Goal: Book appointment/travel/reservation

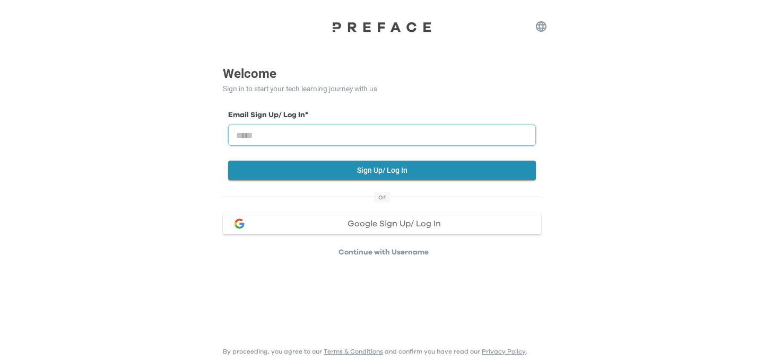
click at [406, 133] on input "email" at bounding box center [382, 135] width 308 height 21
type input "**********"
click at [373, 170] on button "Sign Up/ Log In" at bounding box center [382, 171] width 308 height 20
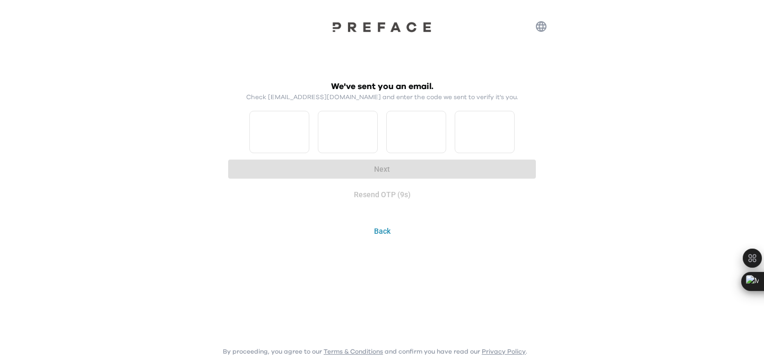
click at [377, 228] on button "Back" at bounding box center [382, 232] width 318 height 20
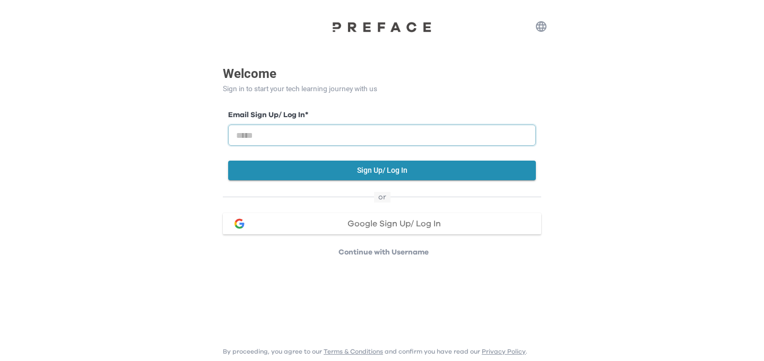
click at [458, 130] on input "email" at bounding box center [382, 135] width 308 height 21
click at [396, 163] on button "Sign Up/ Log In" at bounding box center [382, 171] width 308 height 20
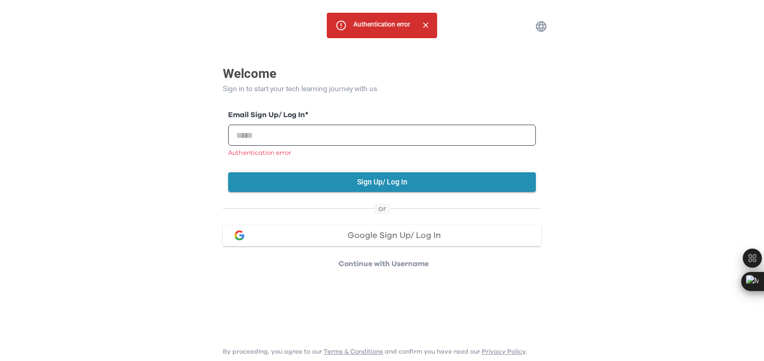
click at [342, 233] on div "Google Sign Up/ Log In" at bounding box center [393, 235] width 277 height 8
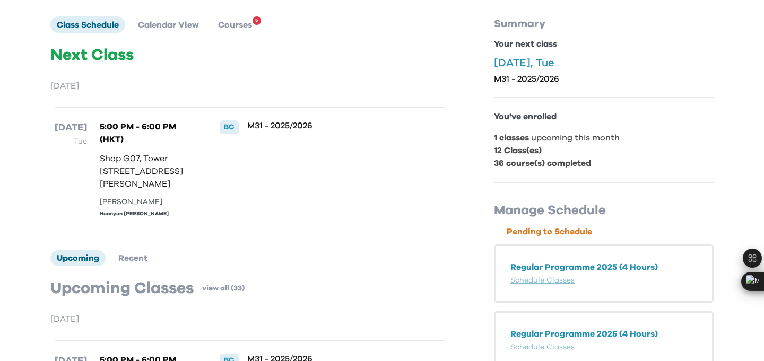
scroll to position [85, 0]
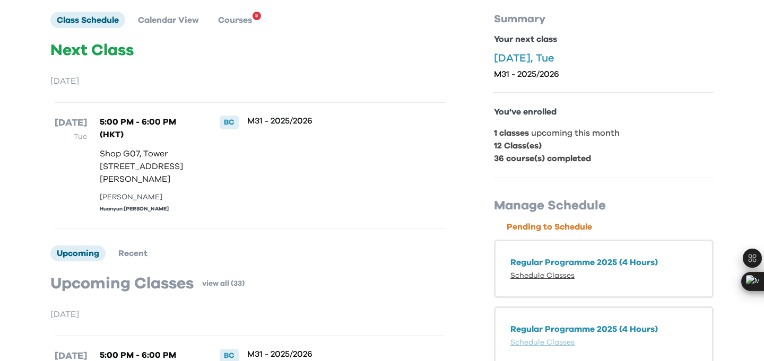
click at [536, 272] on link "Schedule Classes" at bounding box center [542, 275] width 64 height 7
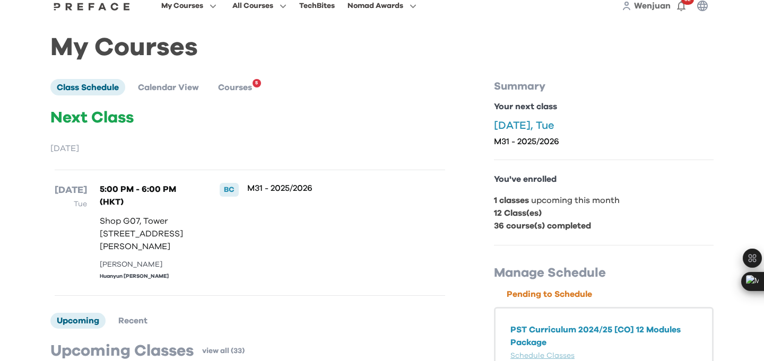
scroll to position [0, 0]
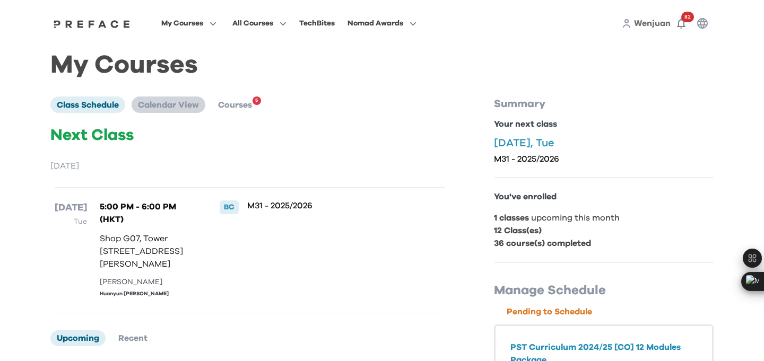
click at [177, 101] on span "Calendar View" at bounding box center [168, 105] width 61 height 8
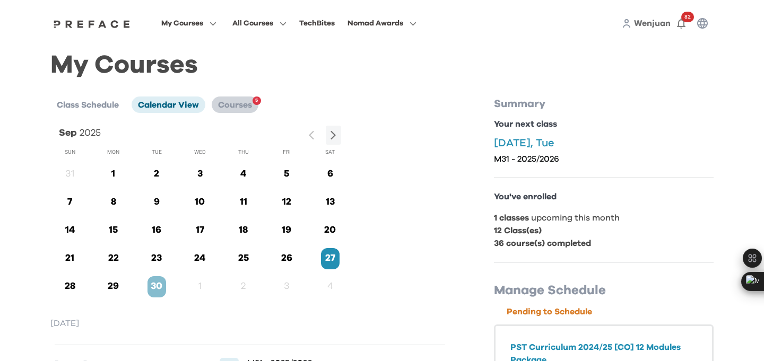
click at [257, 103] on span "5" at bounding box center [256, 101] width 8 height 8
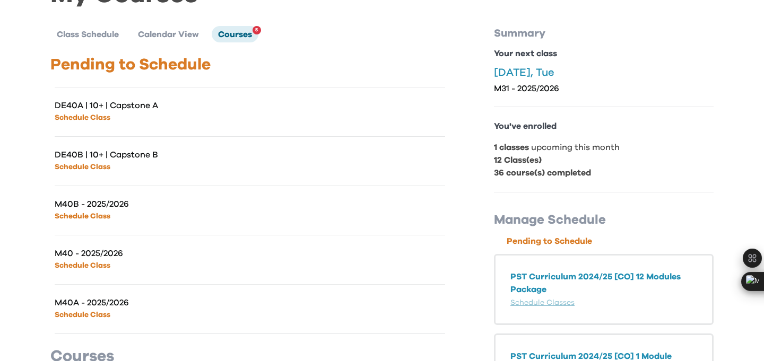
scroll to position [73, 0]
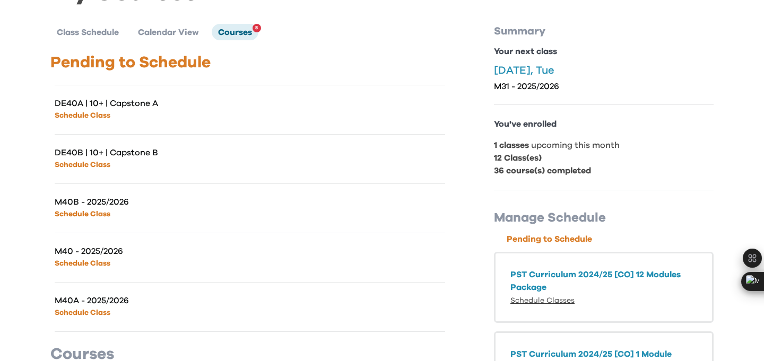
click at [538, 300] on link "Schedule Classes" at bounding box center [542, 300] width 64 height 7
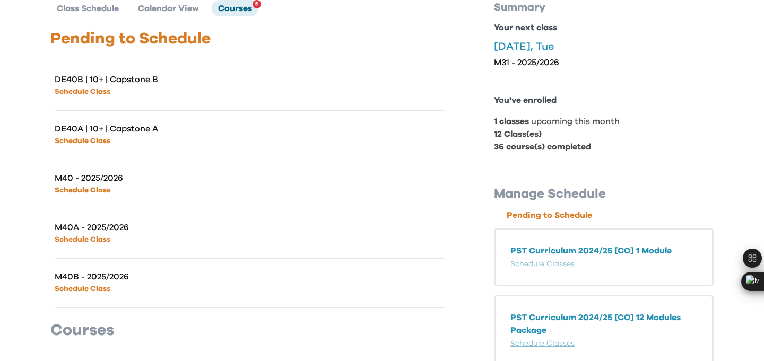
scroll to position [96, 0]
click at [93, 193] on link "Schedule Class" at bounding box center [83, 190] width 56 height 7
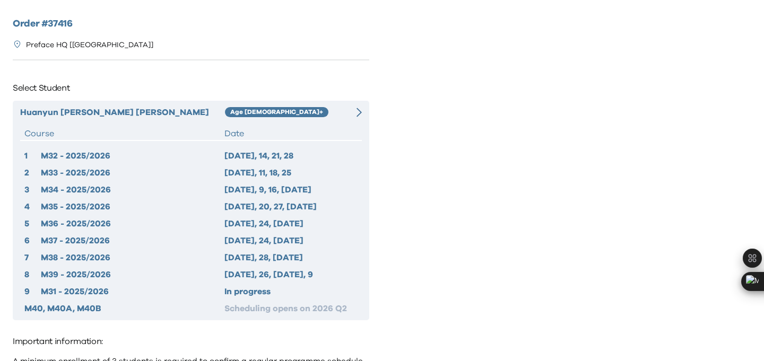
click at [287, 156] on div "2025 Oct 7, 14, 21, 28" at bounding box center [290, 156] width 133 height 13
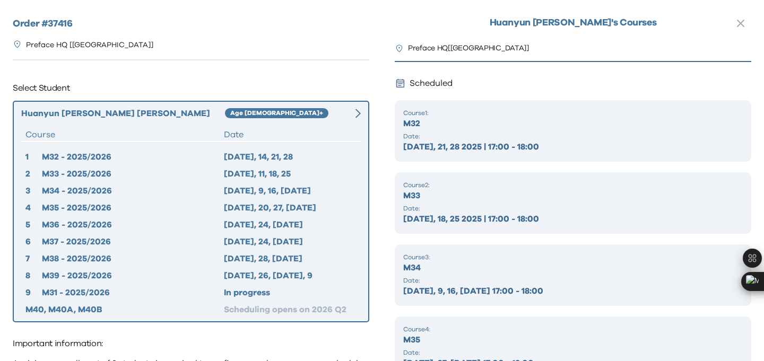
click at [353, 113] on div at bounding box center [352, 113] width 17 height 13
click at [357, 114] on icon at bounding box center [357, 114] width 5 height 10
click at [737, 25] on icon "button" at bounding box center [740, 23] width 6 height 6
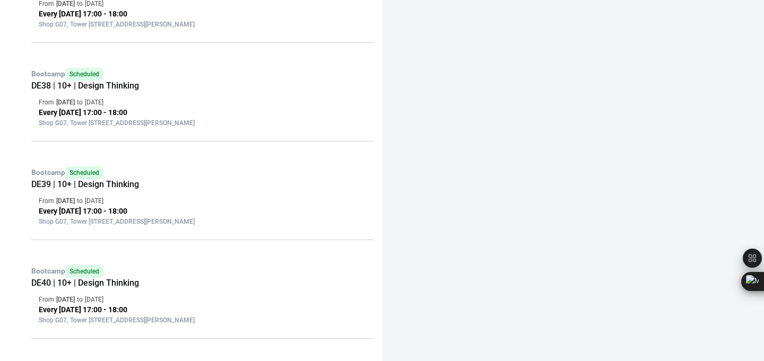
scroll to position [1028, 0]
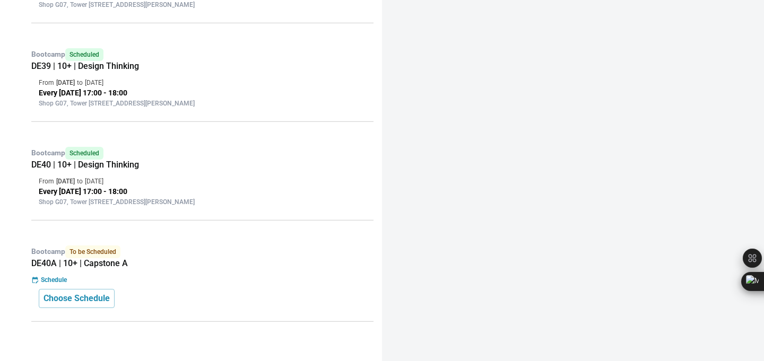
click at [60, 278] on p "Schedule" at bounding box center [54, 280] width 26 height 10
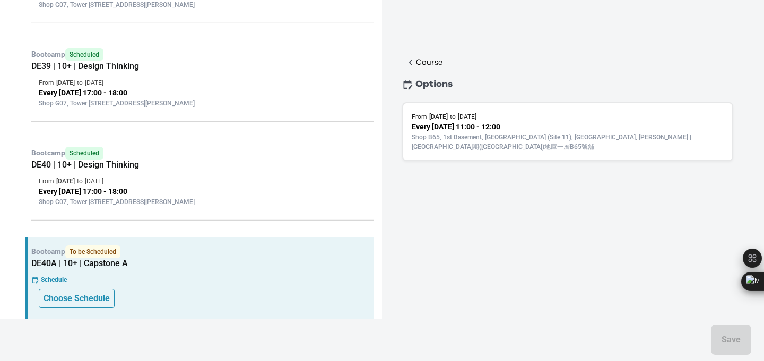
click at [101, 294] on p "Choose Schedule" at bounding box center [76, 298] width 66 height 13
click at [124, 167] on h5 "DE40 | 10+ | Design Thinking" at bounding box center [202, 165] width 342 height 11
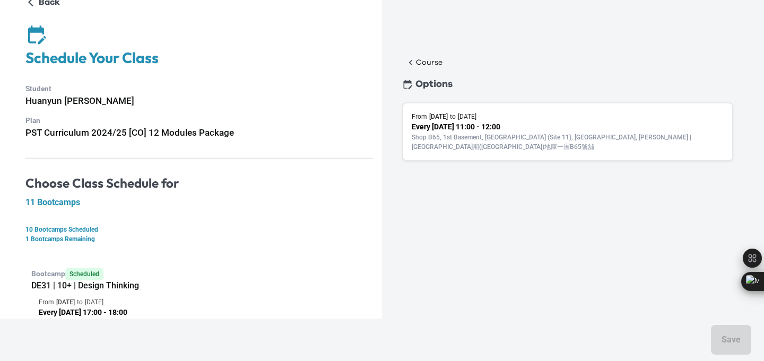
scroll to position [23, 0]
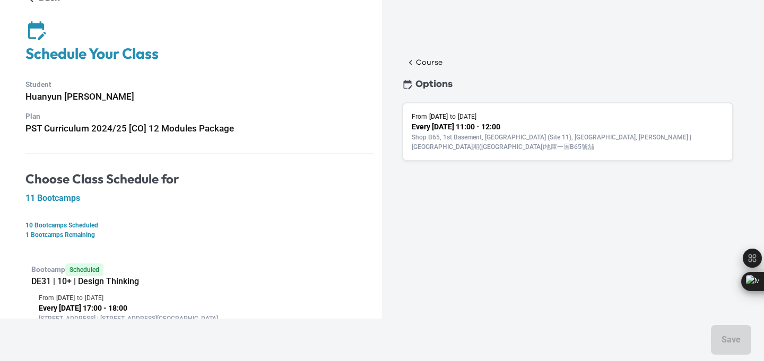
click at [442, 141] on p "Shop B65, 1st Basement, [GEOGRAPHIC_DATA] (Site 11), [GEOGRAPHIC_DATA], [PERSON…" at bounding box center [568, 142] width 312 height 19
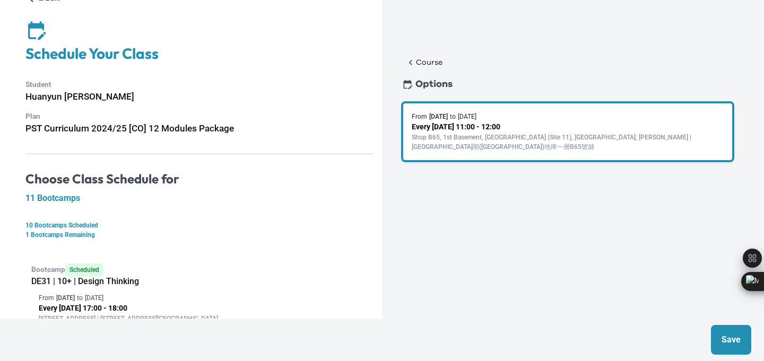
click at [341, 125] on h6 "PST Curriculum 2024/25 [CO] 12 Modules Package" at bounding box center [199, 128] width 348 height 14
click at [429, 68] on button "Course" at bounding box center [423, 62] width 43 height 15
click at [424, 57] on p "Course" at bounding box center [429, 62] width 27 height 11
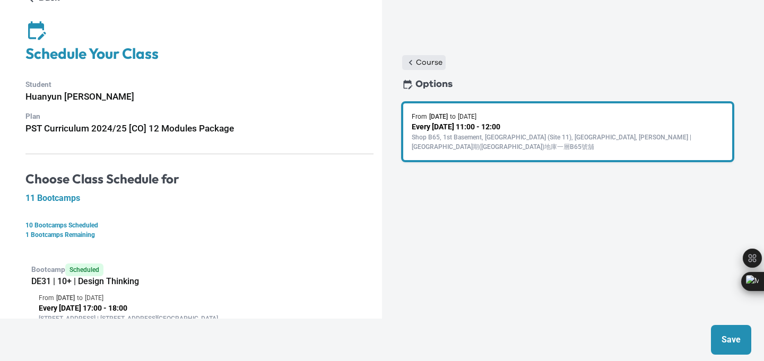
click at [424, 57] on p "Course" at bounding box center [429, 62] width 27 height 11
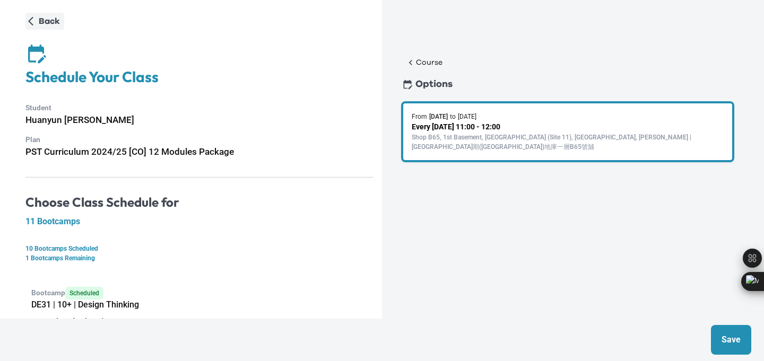
click at [43, 19] on p "Back" at bounding box center [49, 21] width 21 height 13
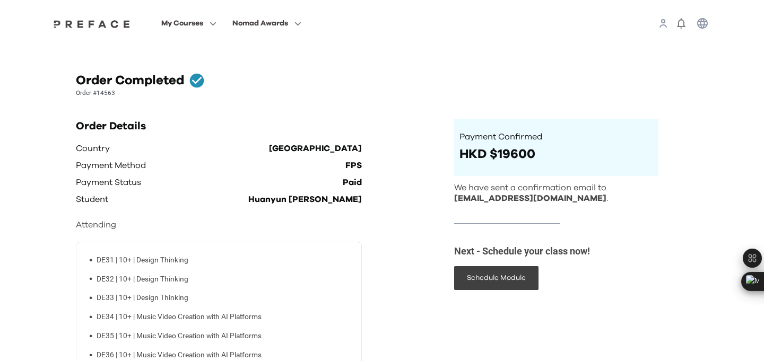
click at [43, 19] on div "My Courses Nomad Awards" at bounding box center [381, 23] width 679 height 47
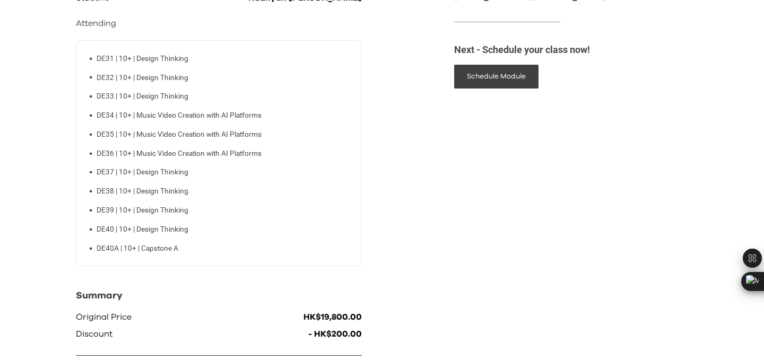
scroll to position [251, 0]
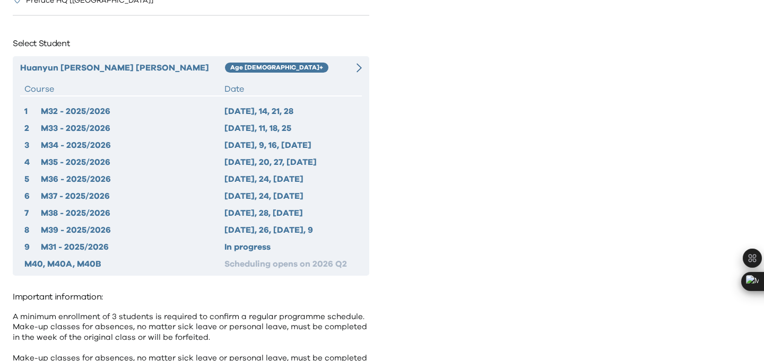
scroll to position [45, 0]
click at [257, 265] on div "Scheduling opens on 2026 Q2" at bounding box center [290, 263] width 133 height 13
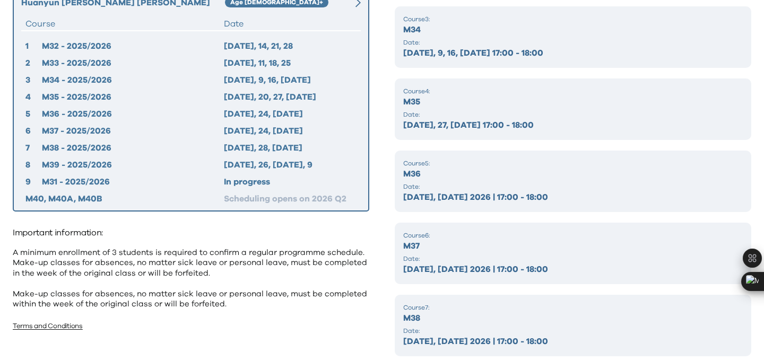
scroll to position [414, 0]
